Goal: Task Accomplishment & Management: Manage account settings

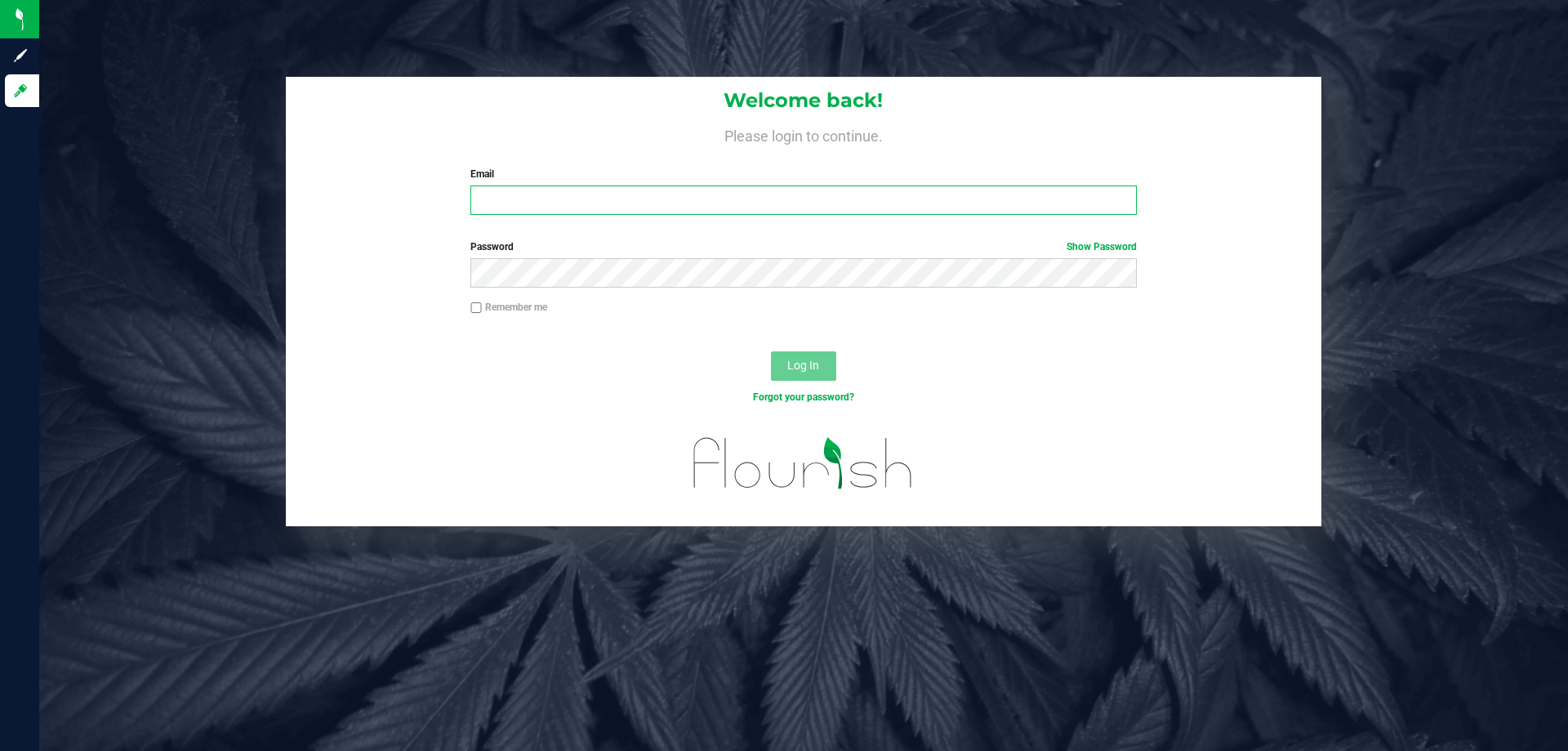
click at [733, 189] on input "Email" at bounding box center [803, 200] width 666 height 30
type input "[EMAIL_ADDRESS][DOMAIN_NAME]"
click at [771, 352] on button "Log In" at bounding box center [803, 366] width 65 height 30
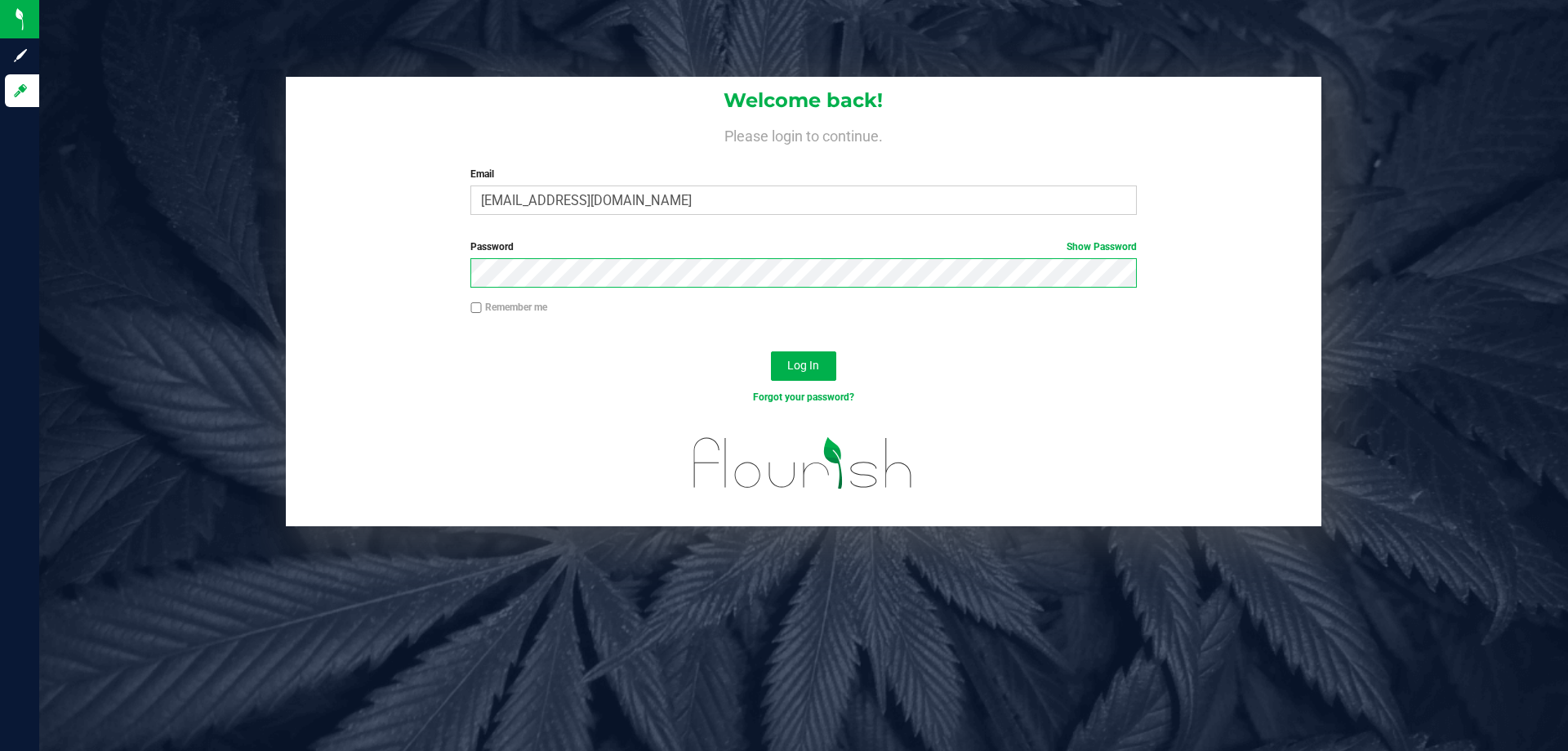
click at [771, 352] on button "Log In" at bounding box center [803, 366] width 65 height 30
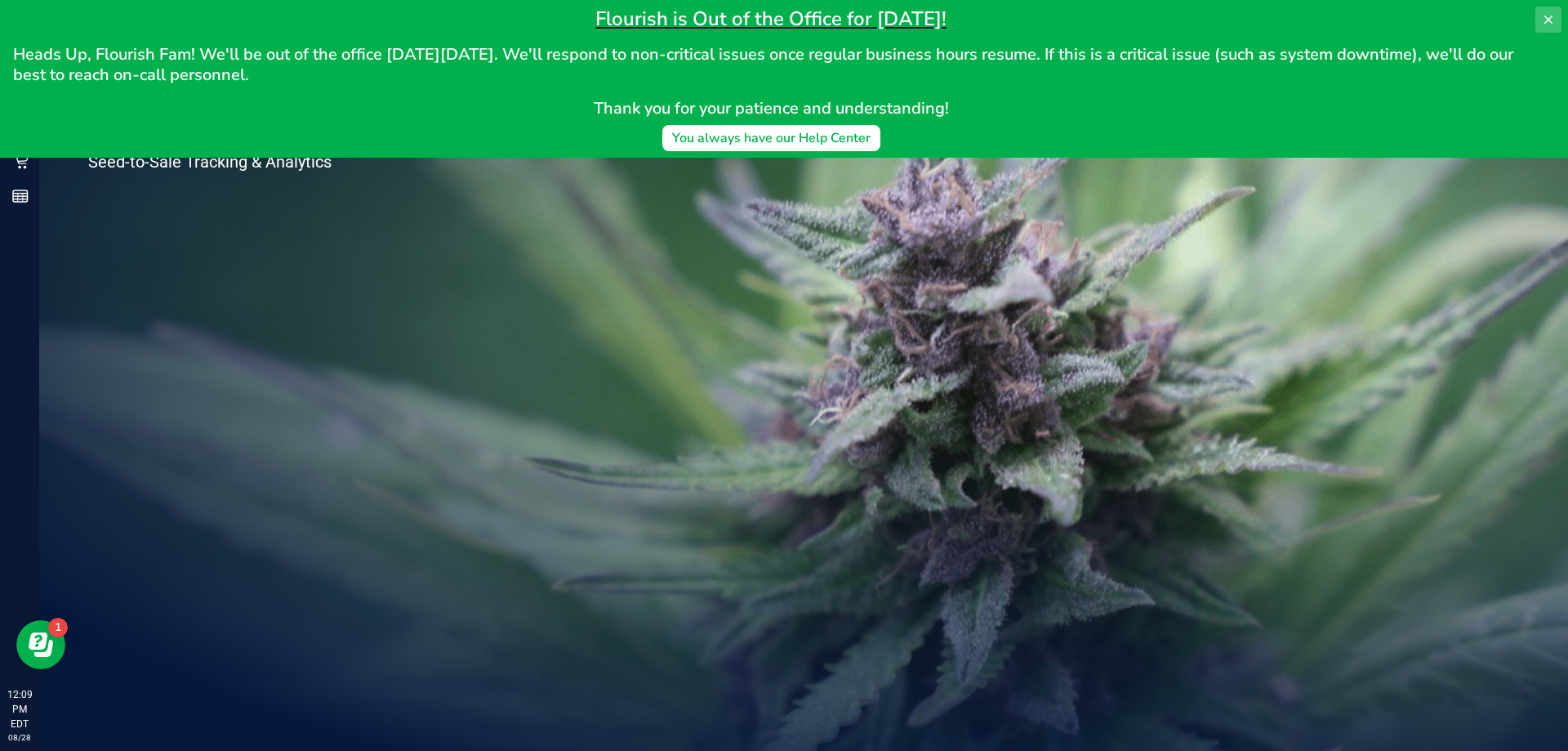
click at [1542, 18] on icon at bounding box center [1549, 19] width 13 height 13
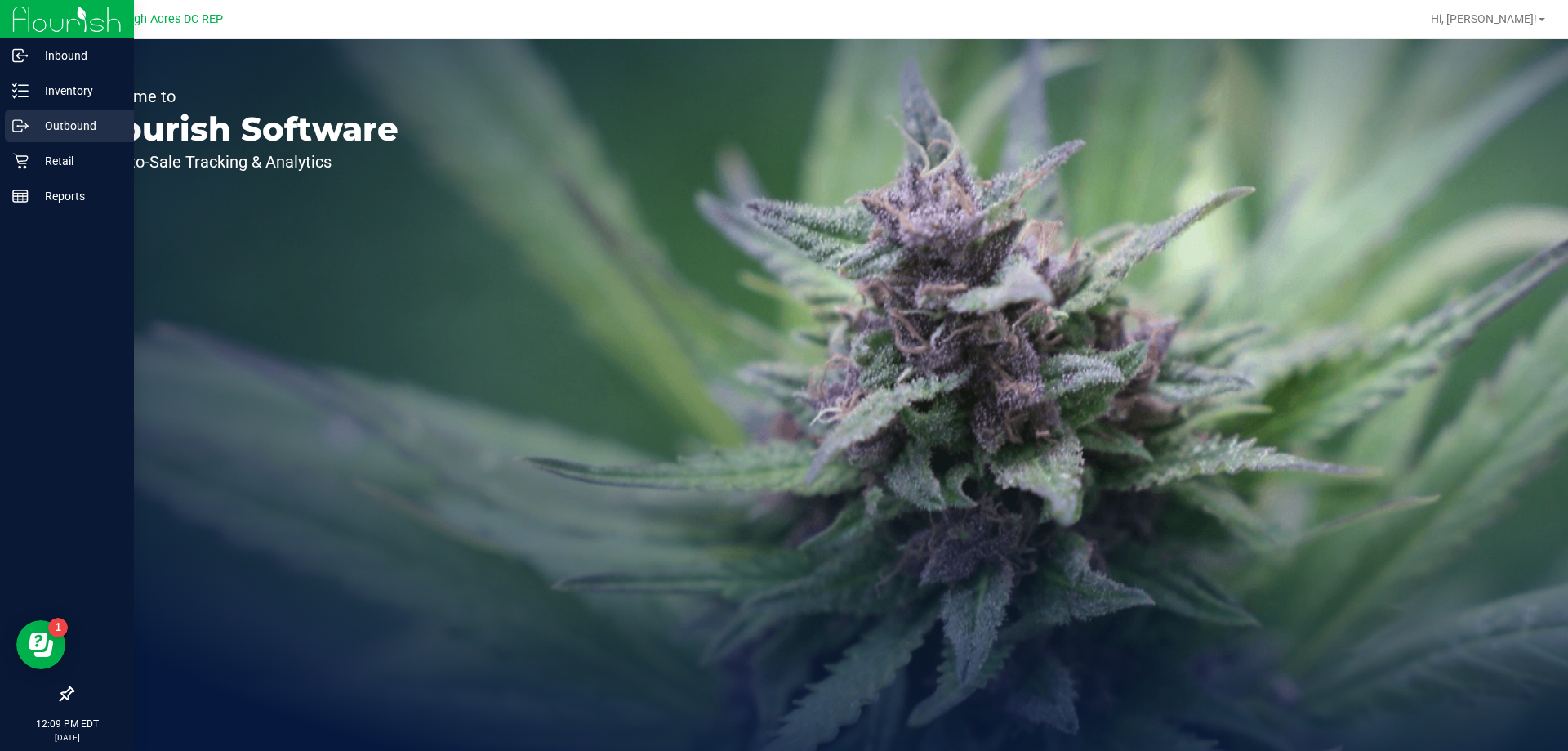
click at [75, 132] on p "Outbound" at bounding box center [77, 125] width 98 height 19
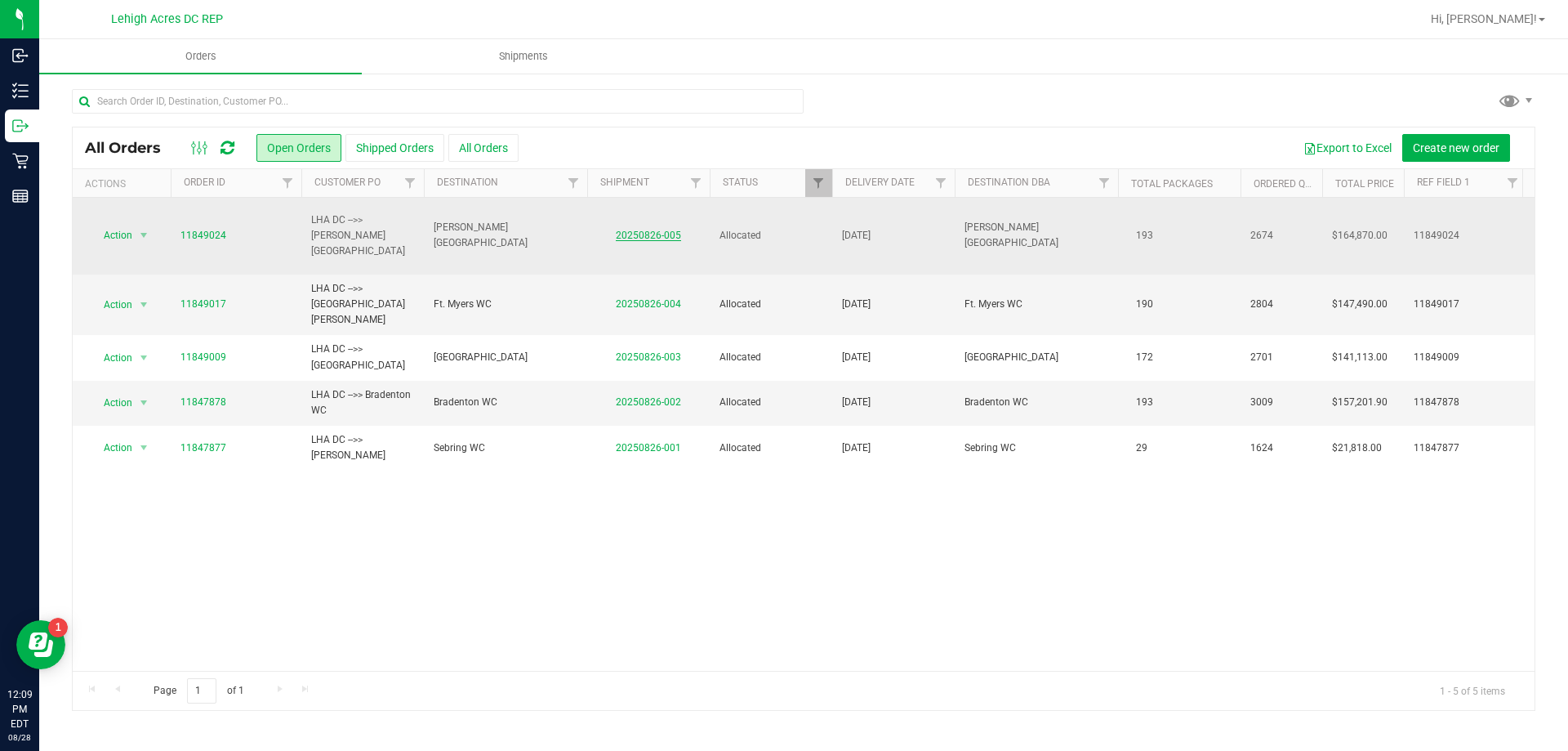
click at [655, 230] on link "20250826-005" at bounding box center [648, 235] width 65 height 11
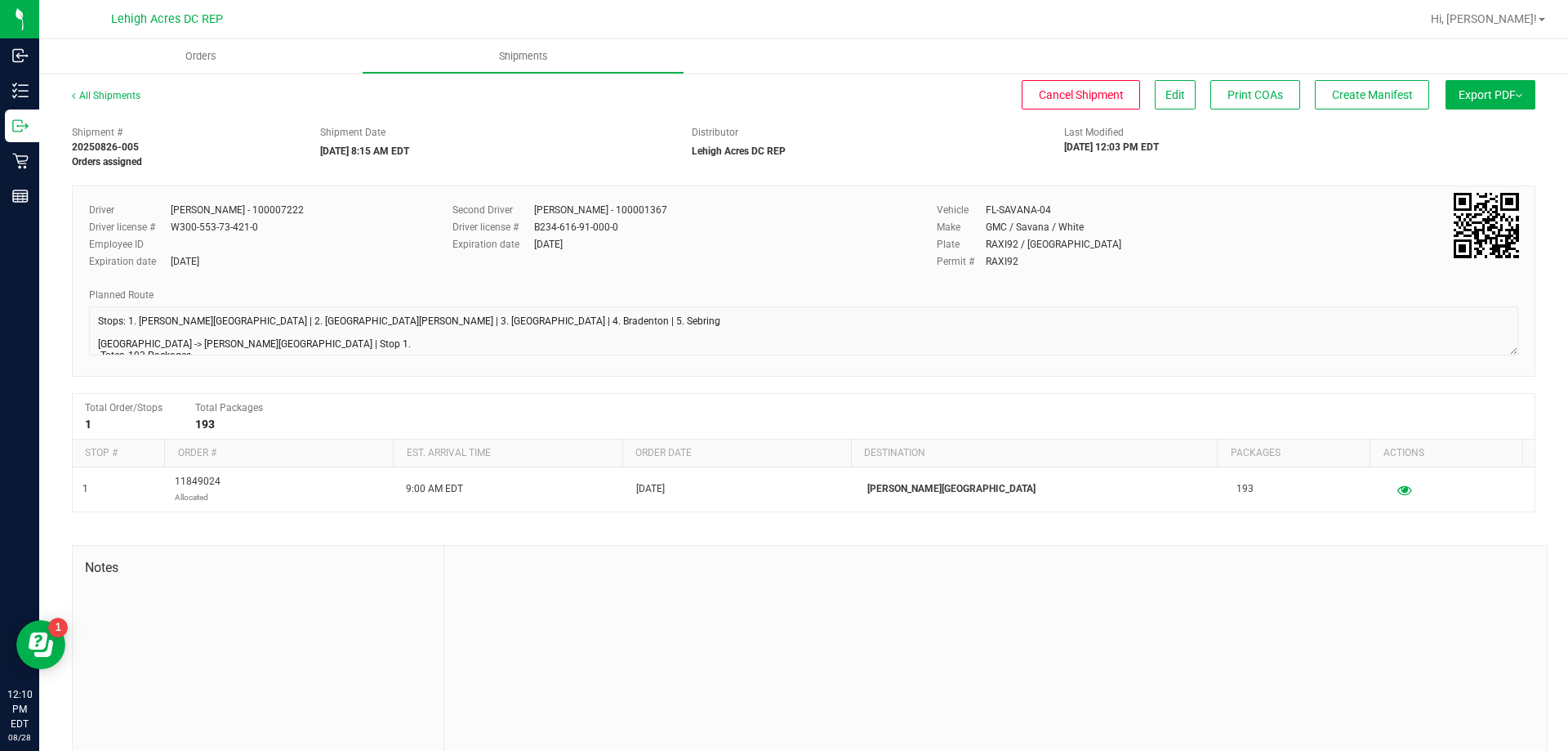
click at [1475, 104] on button "Export PDF" at bounding box center [1490, 95] width 89 height 30
drag, startPoint x: 1366, startPoint y: 141, endPoint x: 1349, endPoint y: 143, distance: 17.1
click at [1362, 143] on div "Shipment # 20250826-005 Orders assigned Shipment Date [DATE] 8:15 AM EDT Distri…" at bounding box center [803, 143] width 1488 height 52
click at [1170, 97] on button "Edit" at bounding box center [1175, 95] width 41 height 30
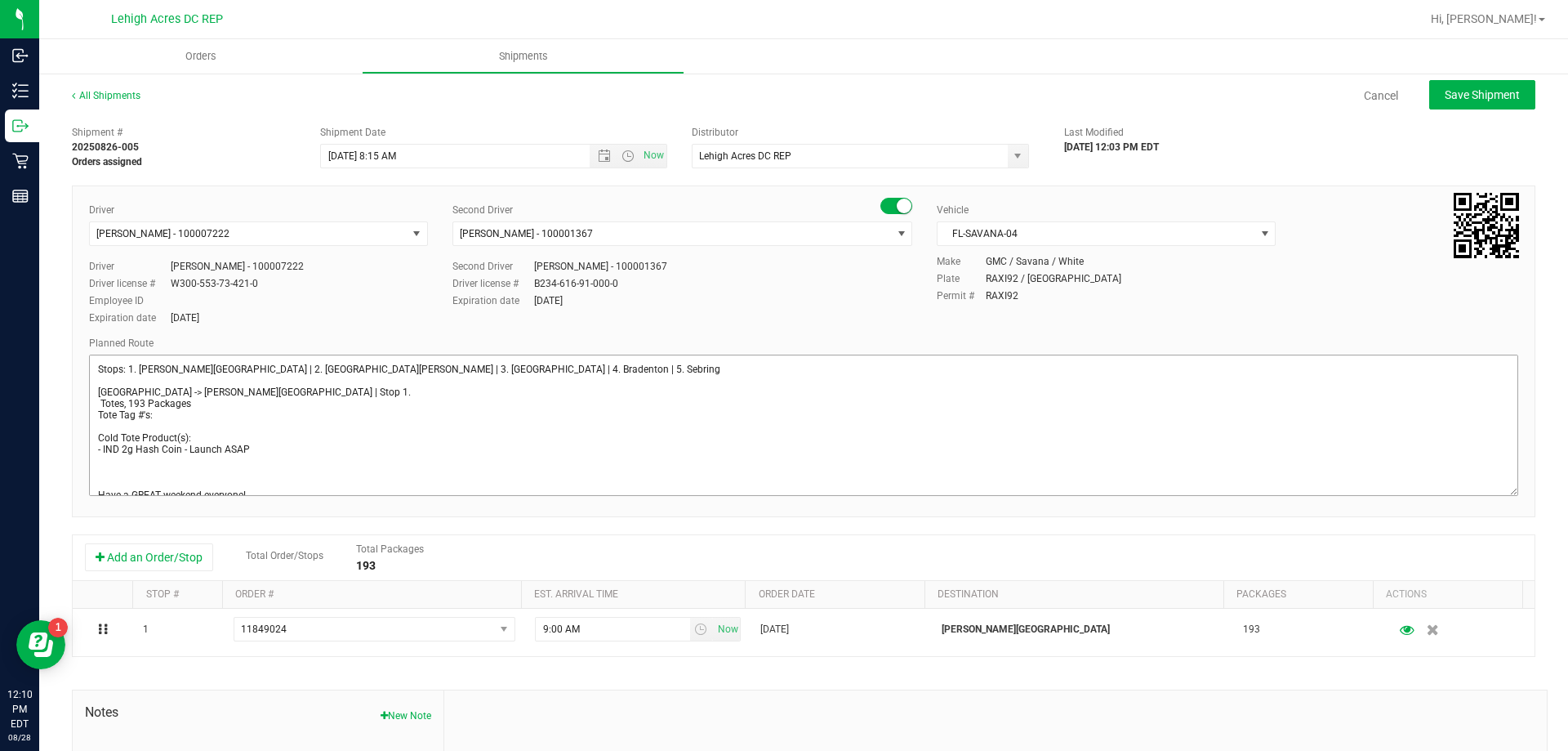
drag, startPoint x: 1503, startPoint y: 401, endPoint x: 1408, endPoint y: 451, distance: 107.4
click at [1475, 492] on textarea at bounding box center [803, 424] width 1429 height 141
click at [101, 403] on textarea at bounding box center [803, 423] width 1429 height 139
drag, startPoint x: 137, startPoint y: 413, endPoint x: 298, endPoint y: 374, distance: 165.7
click at [525, 431] on textarea at bounding box center [803, 423] width 1429 height 139
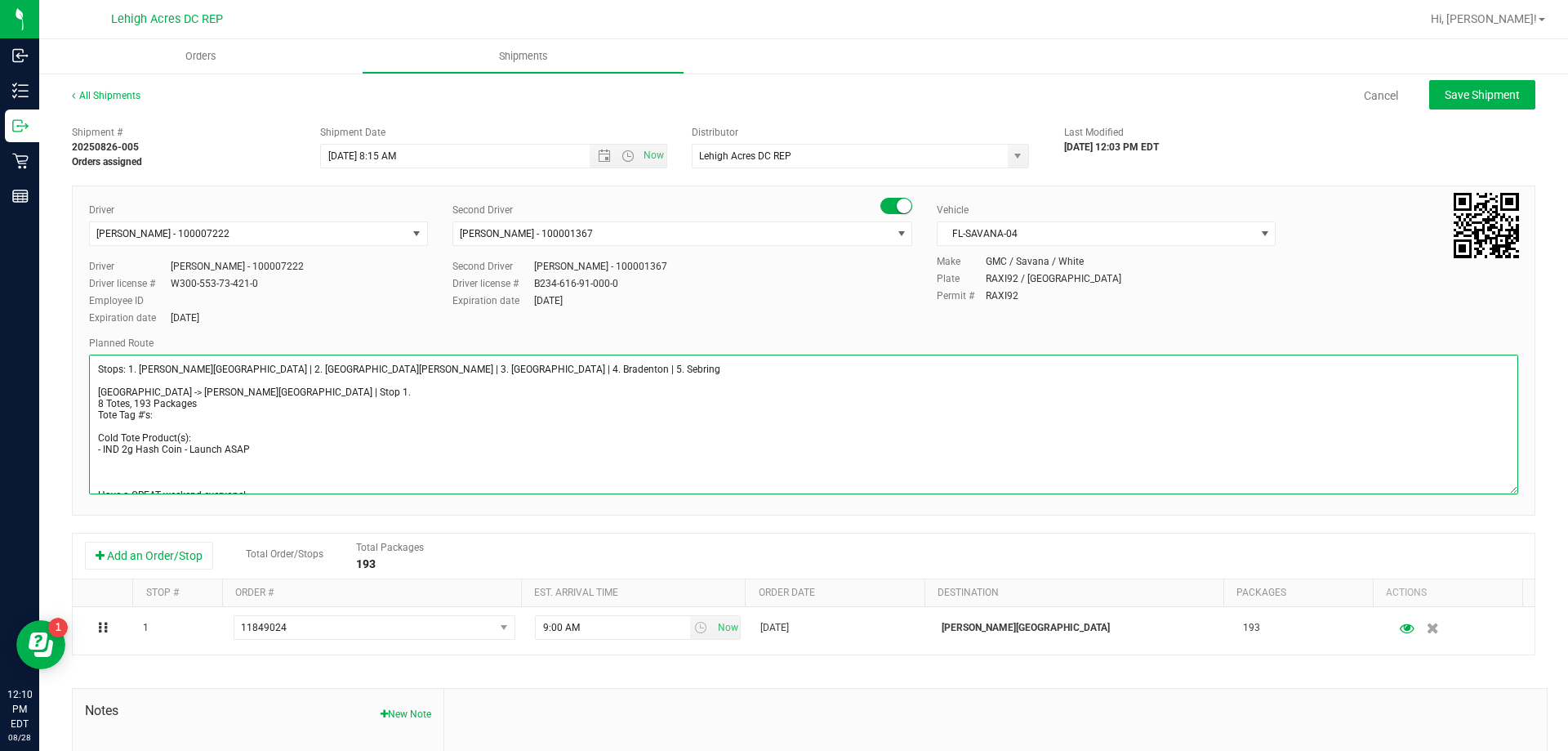
click at [197, 414] on textarea at bounding box center [803, 423] width 1429 height 139
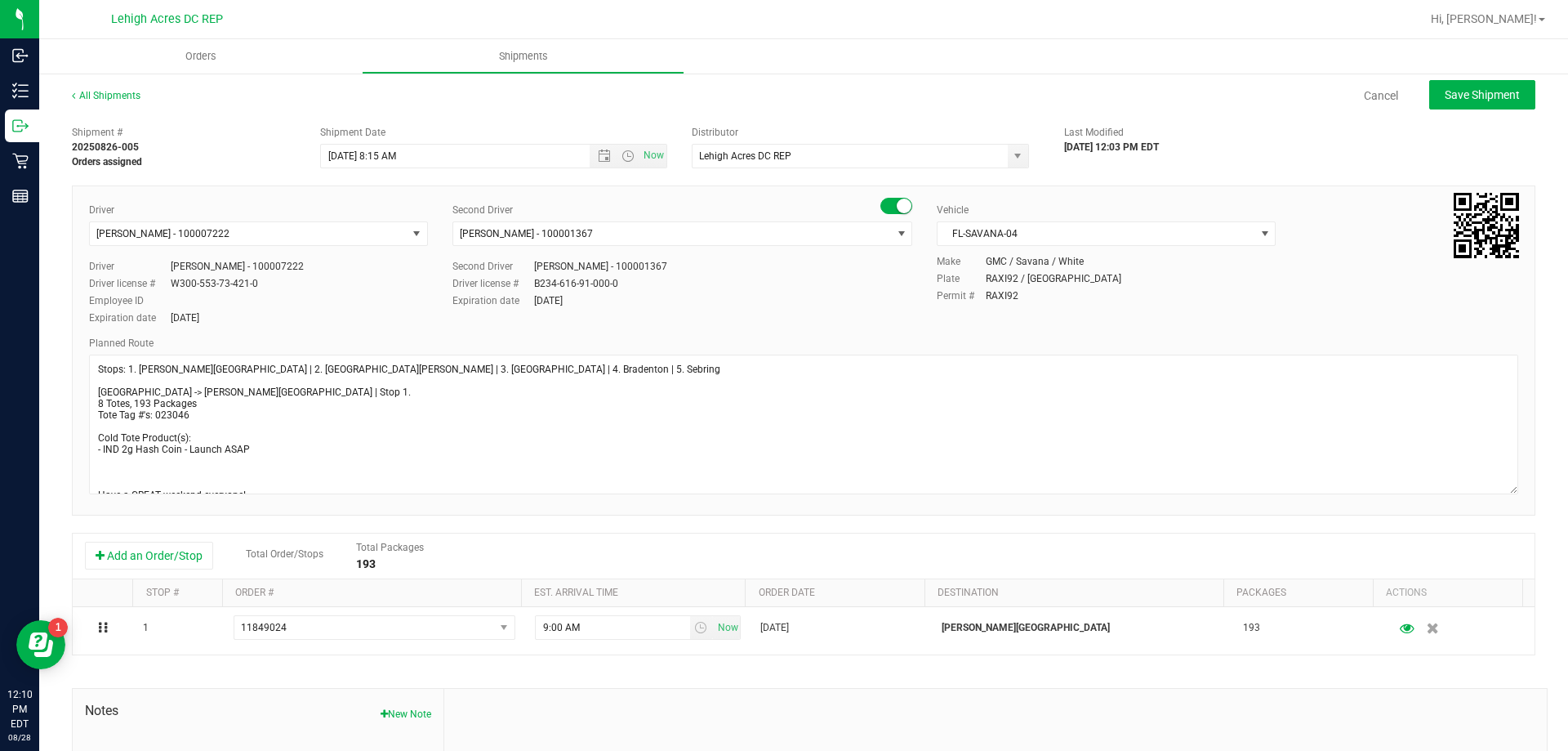
click at [67, 359] on div "All Shipments Cancel Save Shipment Shipment # 20250826-005 Orders assigned Ship…" at bounding box center [802, 498] width 1528 height 852
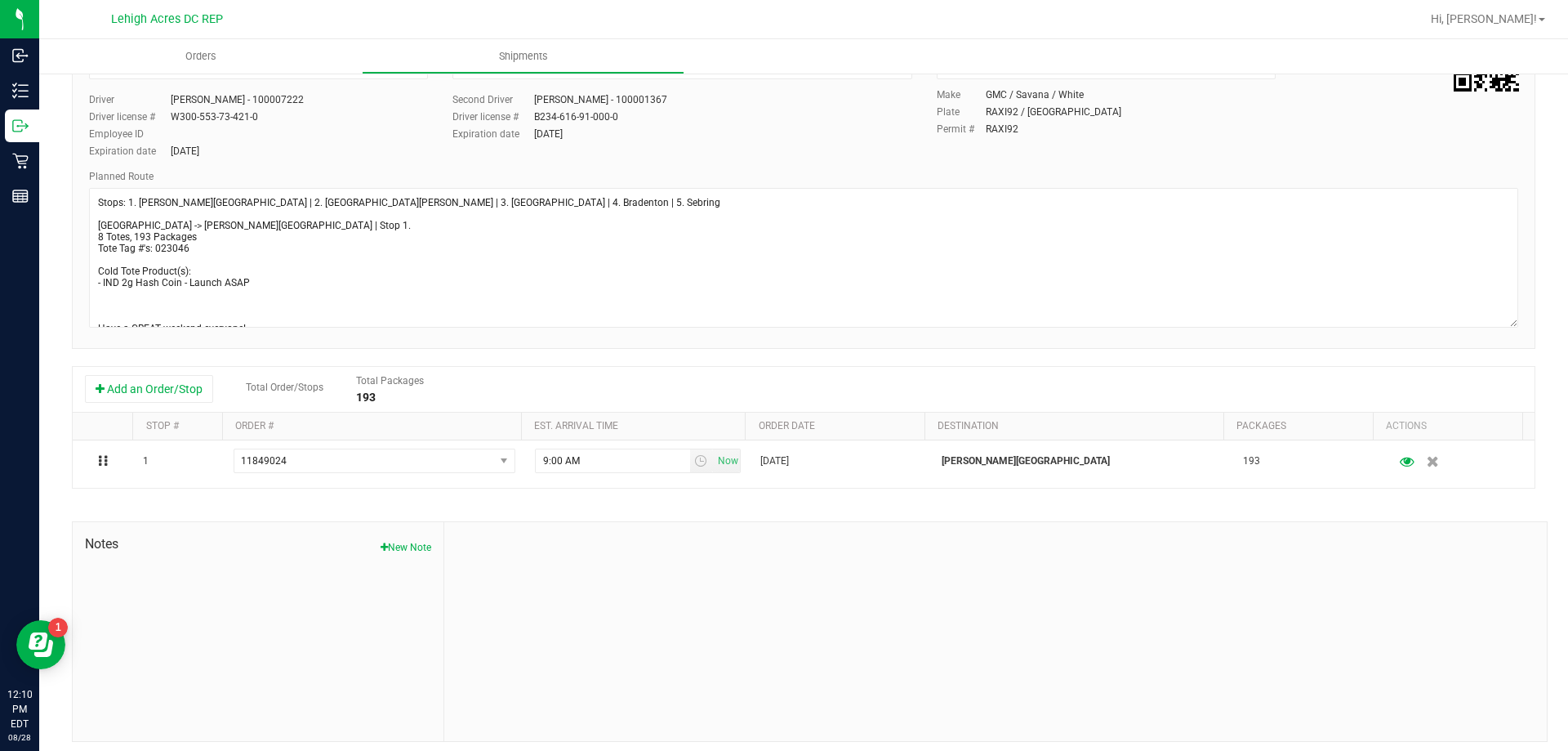
scroll to position [174, 0]
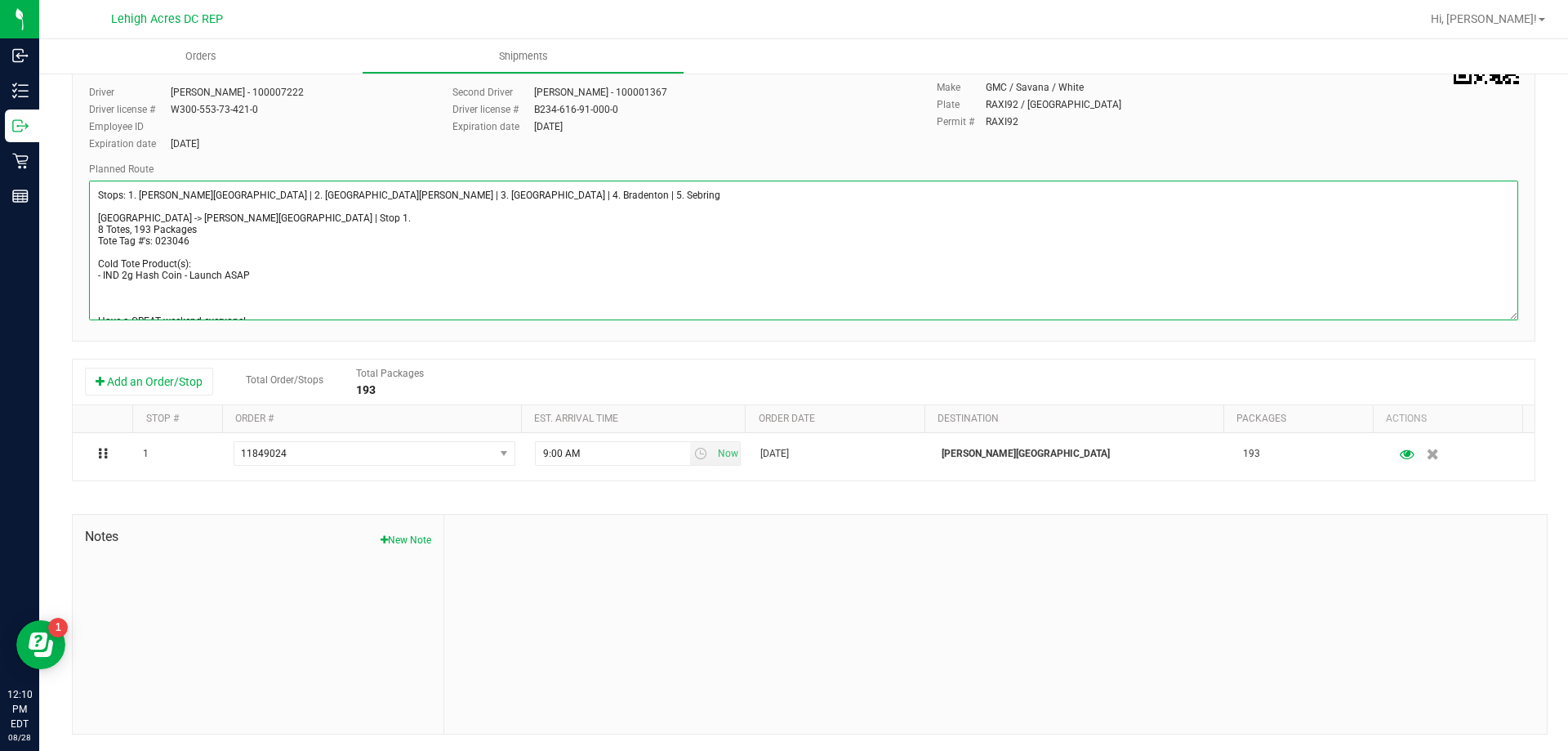
click at [235, 241] on textarea at bounding box center [803, 250] width 1429 height 139
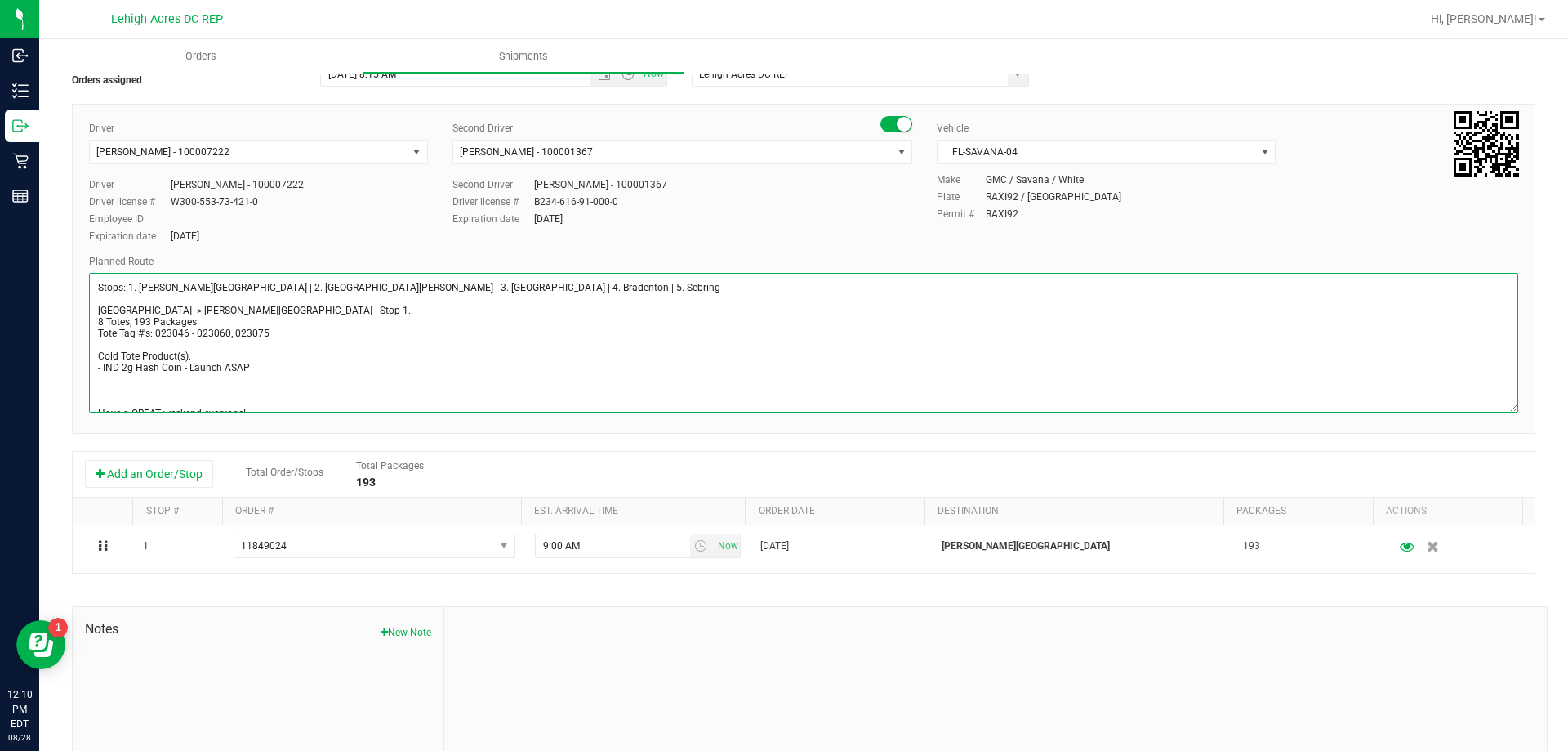
scroll to position [0, 0]
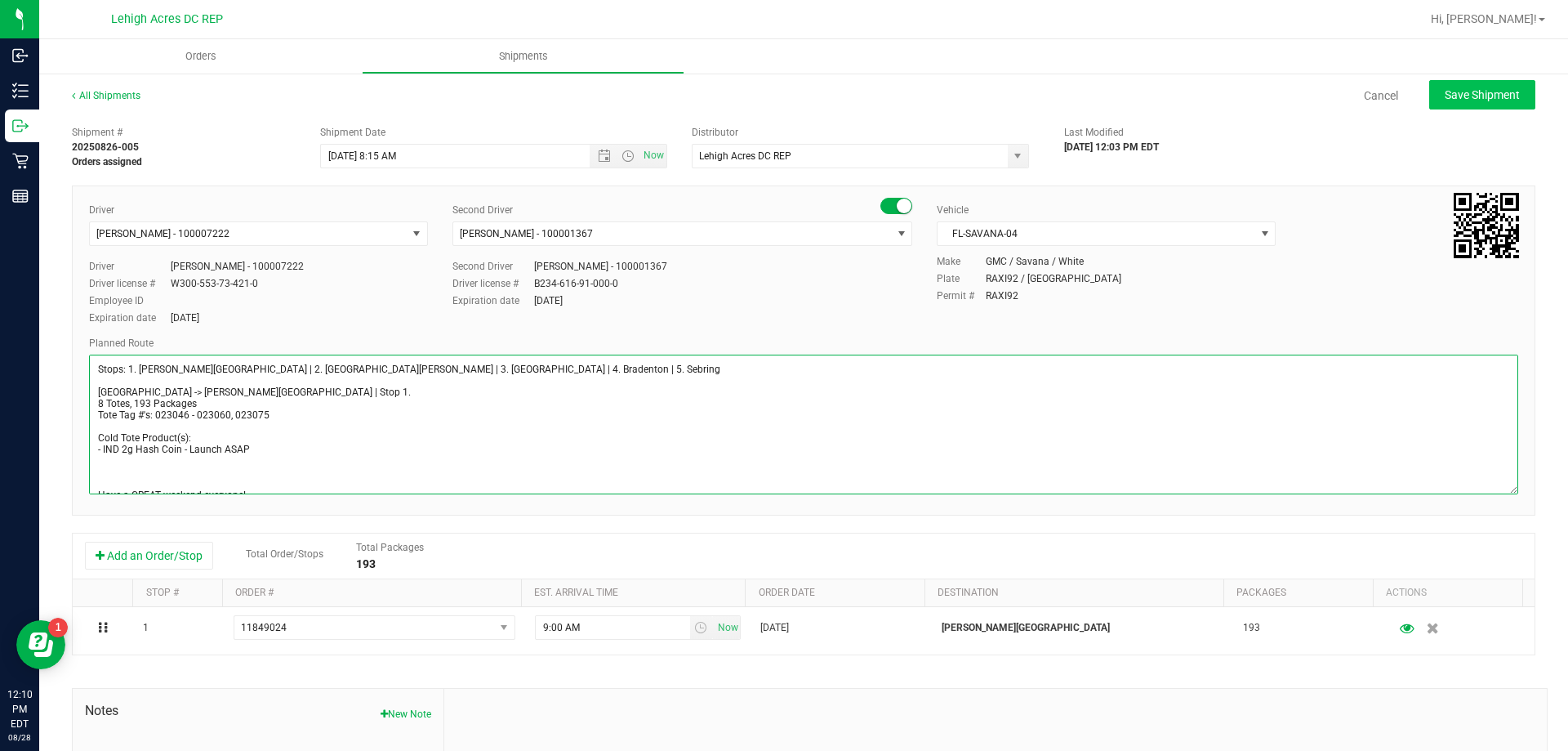
type textarea "Stops: 1. [PERSON_NAME][GEOGRAPHIC_DATA] | 2. [GEOGRAPHIC_DATA][PERSON_NAME] | …"
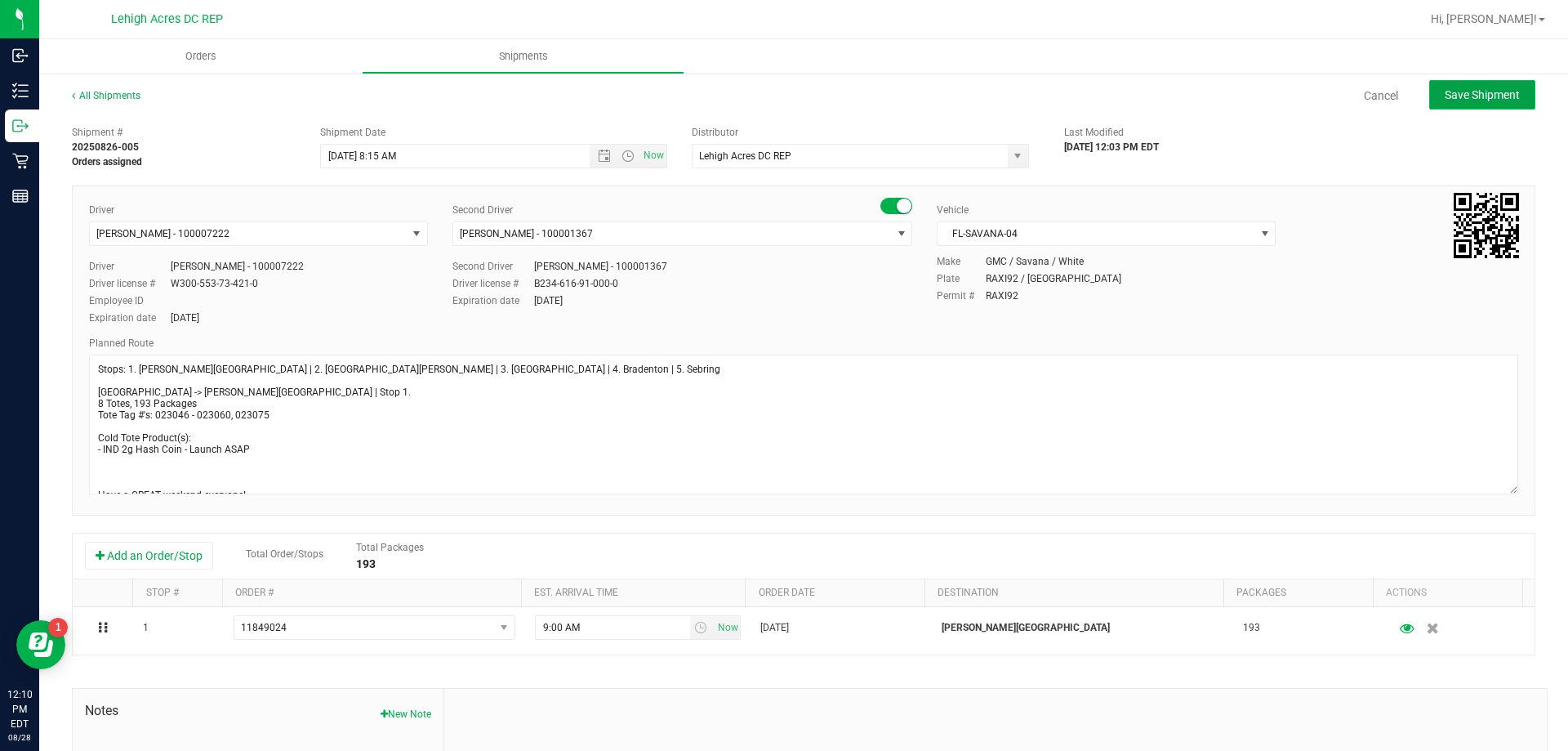
click at [1467, 94] on span "Save Shipment" at bounding box center [1481, 95] width 75 height 13
type input "[DATE] 12:15 PM"
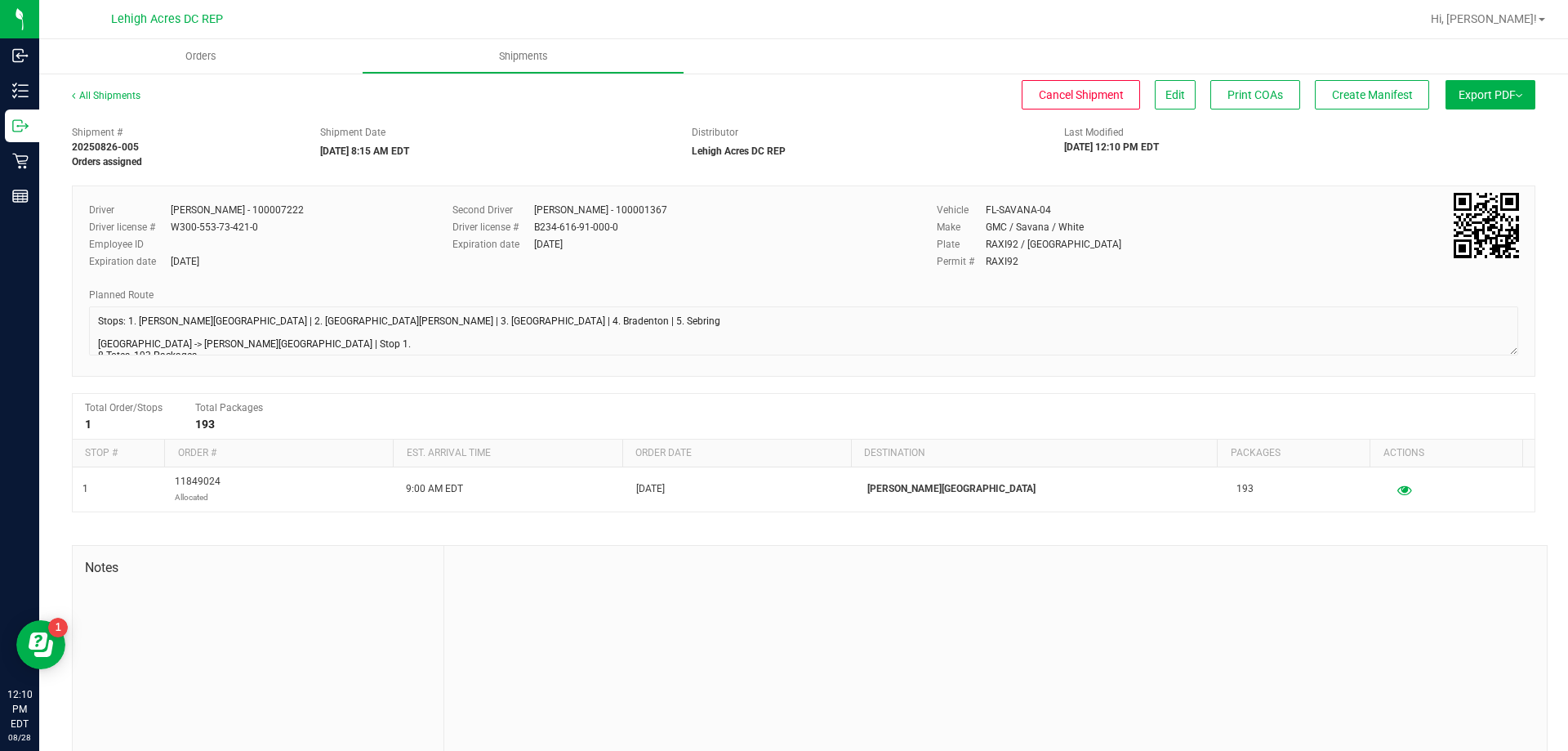
click at [1493, 96] on span "Export PDF" at bounding box center [1490, 95] width 64 height 13
click at [1476, 124] on li "Manifest by Package ID" at bounding box center [1485, 130] width 165 height 25
